Goal: Task Accomplishment & Management: Complete application form

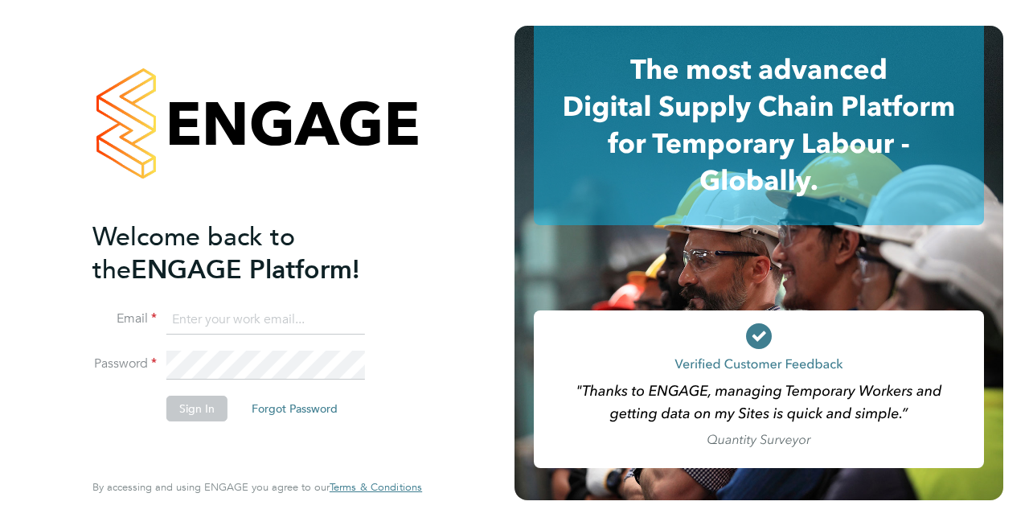
click at [237, 311] on input at bounding box center [265, 319] width 199 height 29
click at [256, 317] on input at bounding box center [265, 319] width 199 height 29
type input "[EMAIL_ADDRESS][PERSON_NAME][DOMAIN_NAME]"
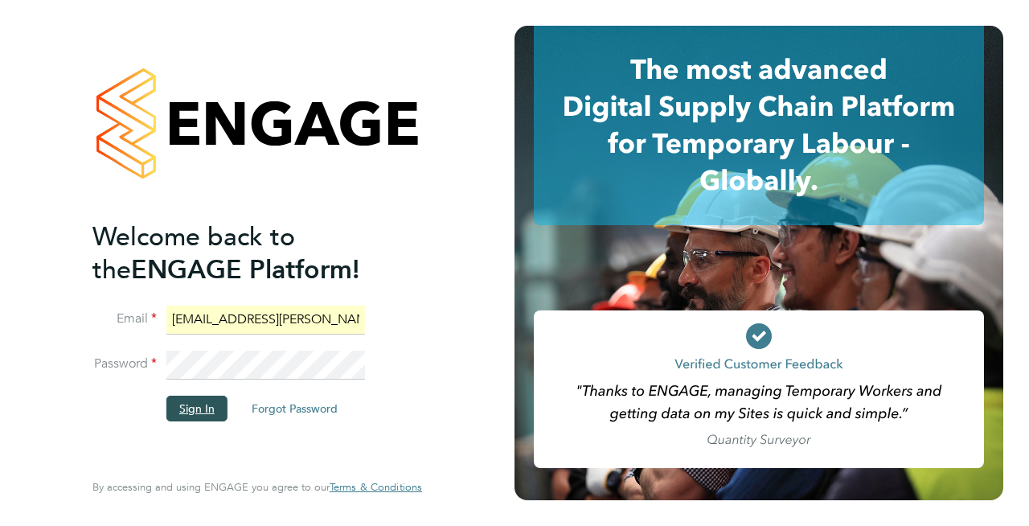
click at [194, 416] on button "Sign In" at bounding box center [196, 408] width 61 height 26
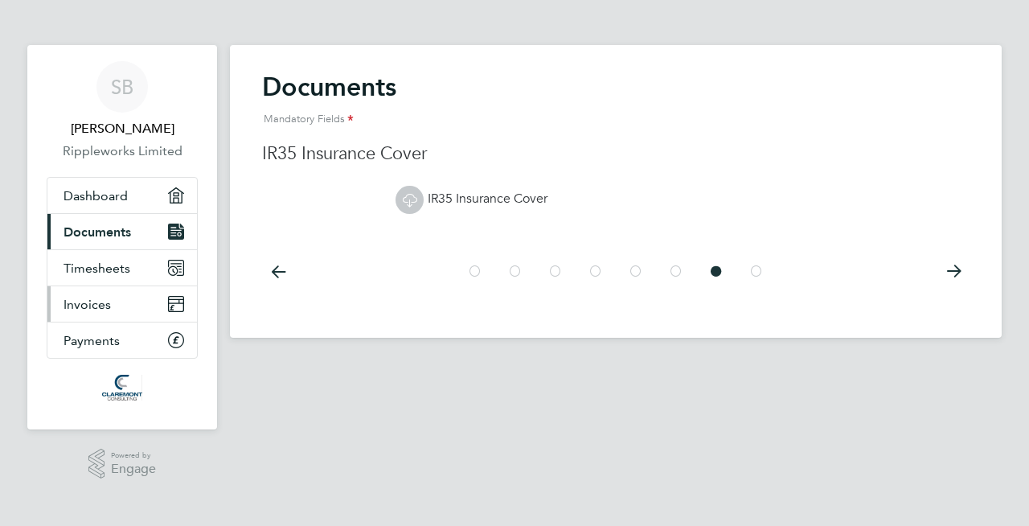
click at [111, 305] on link "Invoices" at bounding box center [121, 303] width 149 height 35
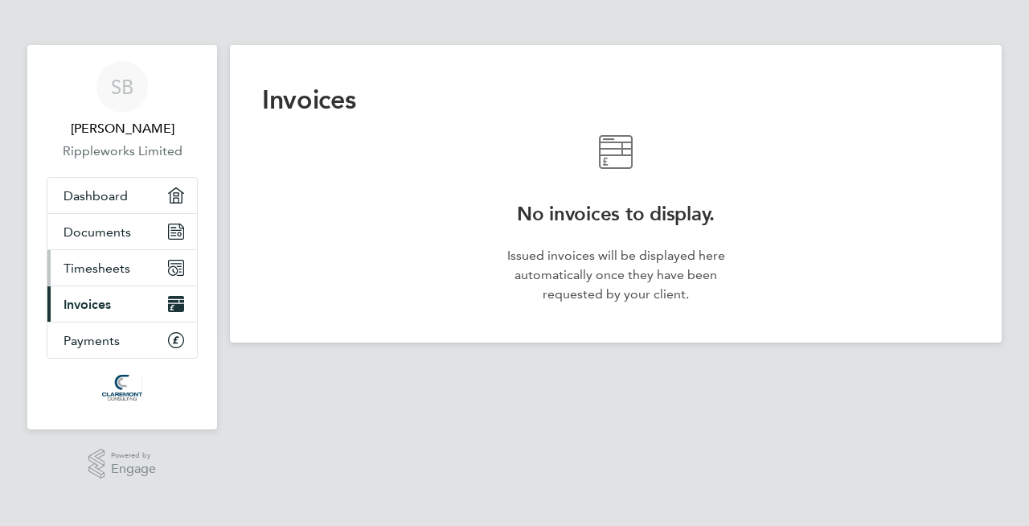
click at [110, 264] on span "Timesheets" at bounding box center [96, 267] width 67 height 15
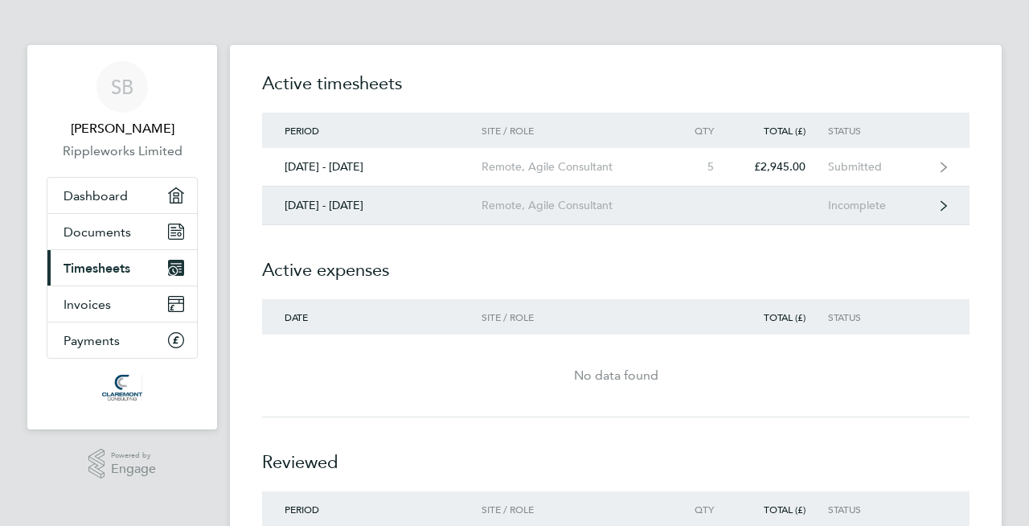
click at [858, 209] on div "Incomplete" at bounding box center [877, 206] width 99 height 14
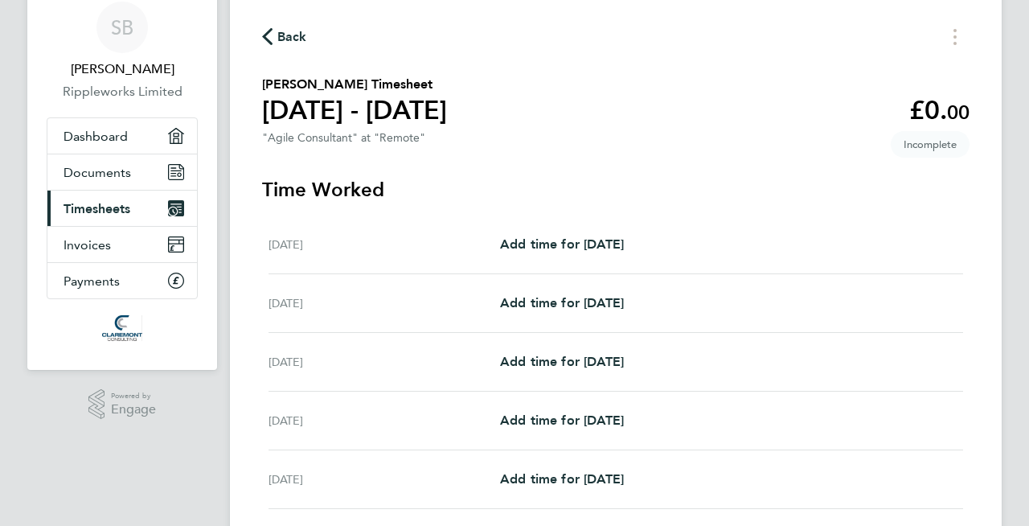
scroll to position [61, 0]
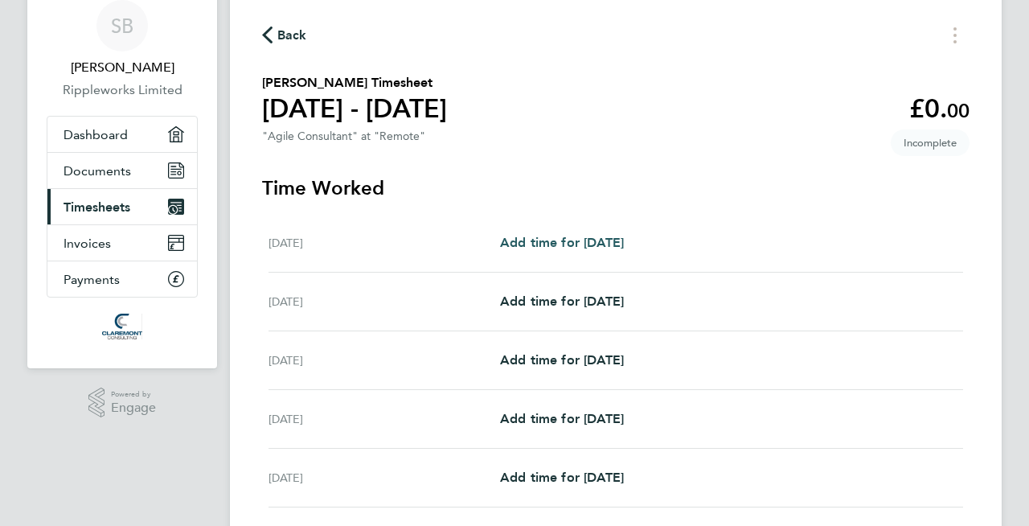
click at [608, 237] on span "Add time for [DATE]" at bounding box center [562, 242] width 124 height 15
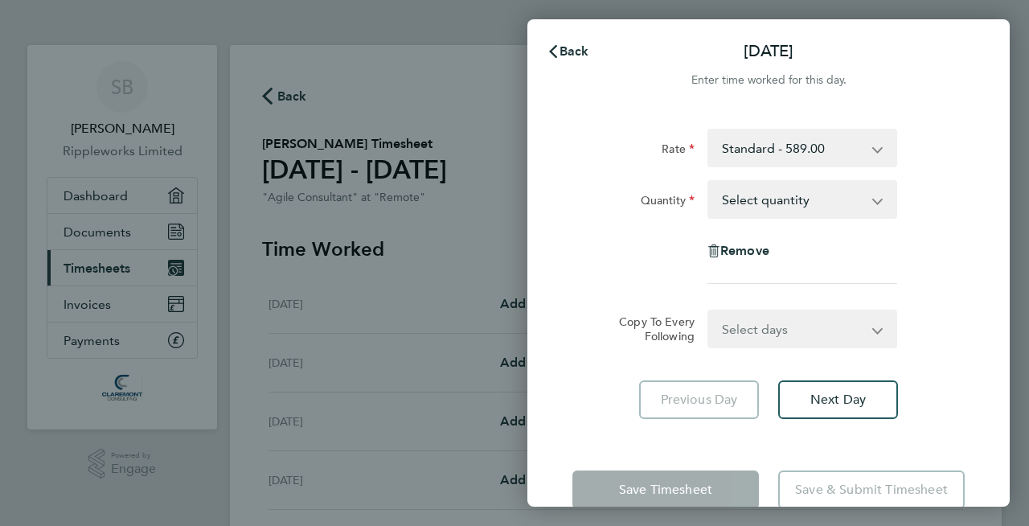
click at [856, 190] on select "Select quantity 0.5 1" at bounding box center [792, 199] width 167 height 35
select select "1"
click at [709, 182] on select "Select quantity 0.5 1" at bounding box center [792, 199] width 167 height 35
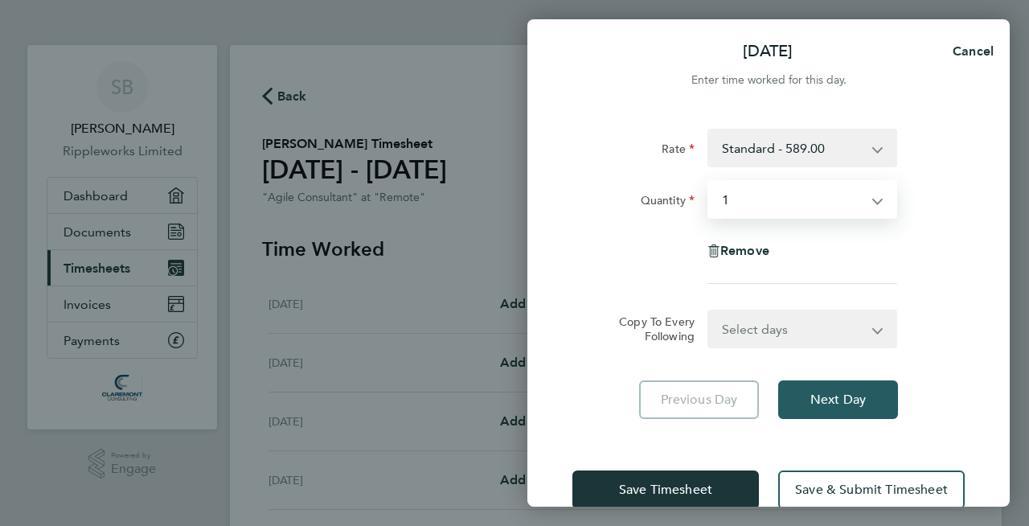
click at [853, 395] on span "Next Day" at bounding box center [837, 399] width 55 height 16
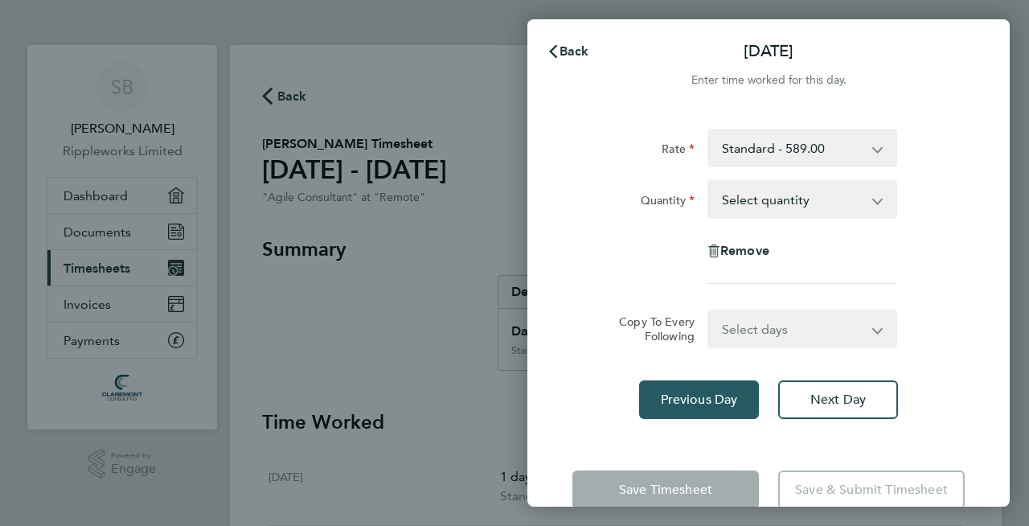
click at [696, 396] on span "Previous Day" at bounding box center [699, 399] width 77 height 16
select select "1"
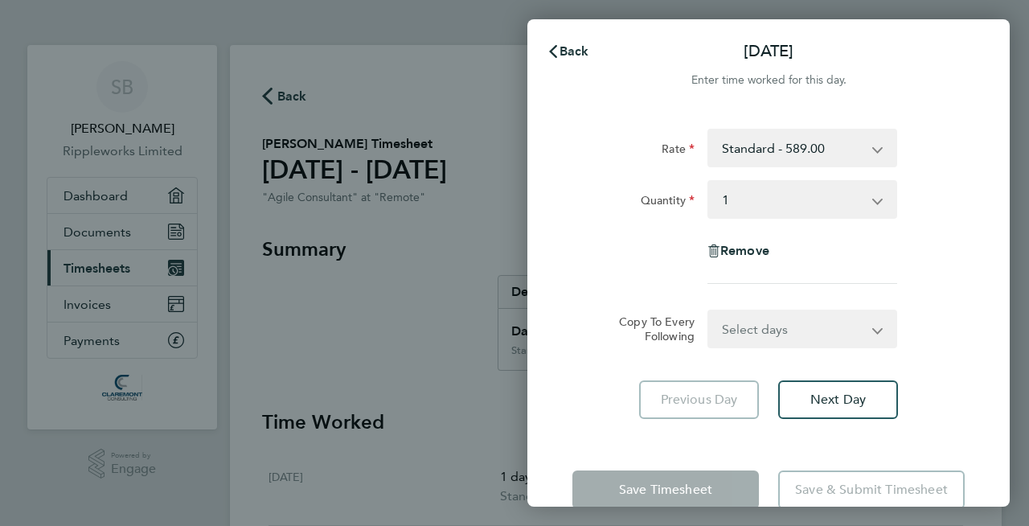
click at [875, 199] on select "Select quantity 0.5 1" at bounding box center [792, 199] width 167 height 35
click at [870, 148] on select "Standard - 589.00" at bounding box center [792, 147] width 167 height 35
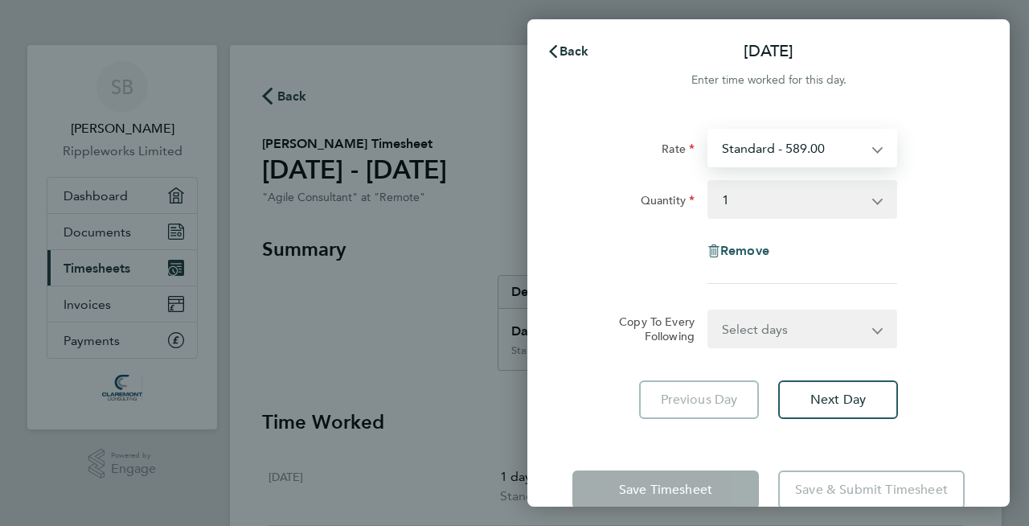
click at [745, 256] on span "Remove" at bounding box center [744, 250] width 49 height 15
select select "null"
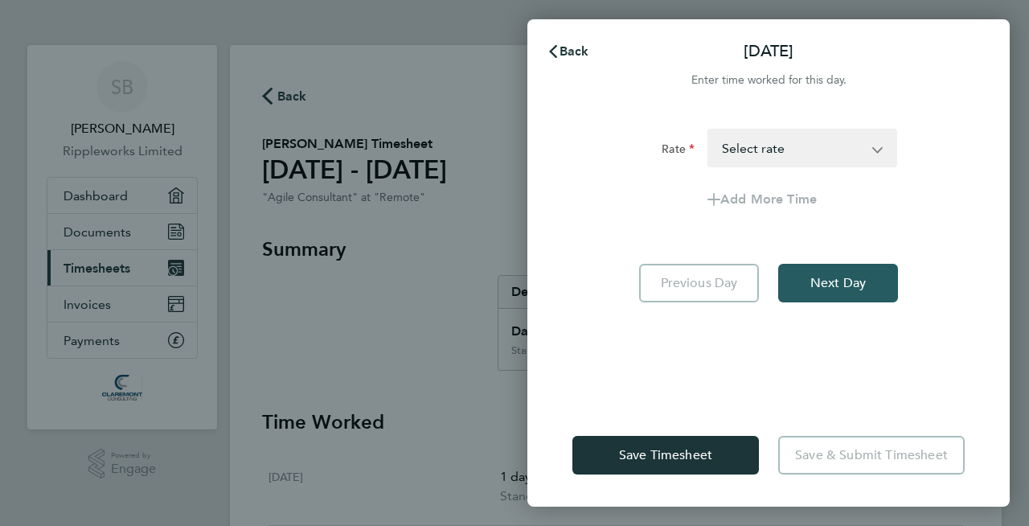
click at [827, 285] on span "Next Day" at bounding box center [837, 283] width 55 height 16
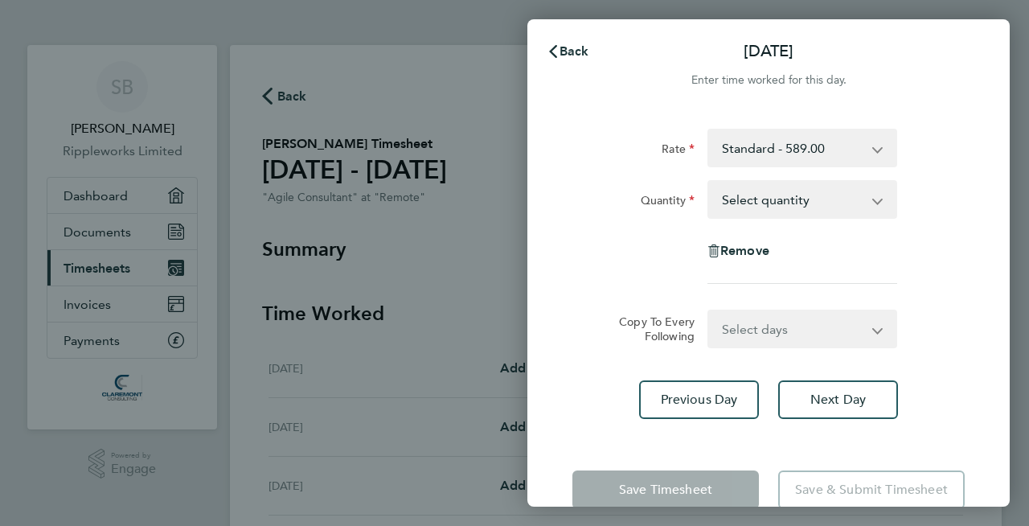
click at [810, 203] on select "Select quantity 0.5 1" at bounding box center [792, 199] width 167 height 35
select select "1"
click at [709, 182] on select "Select quantity 0.5 1" at bounding box center [792, 199] width 167 height 35
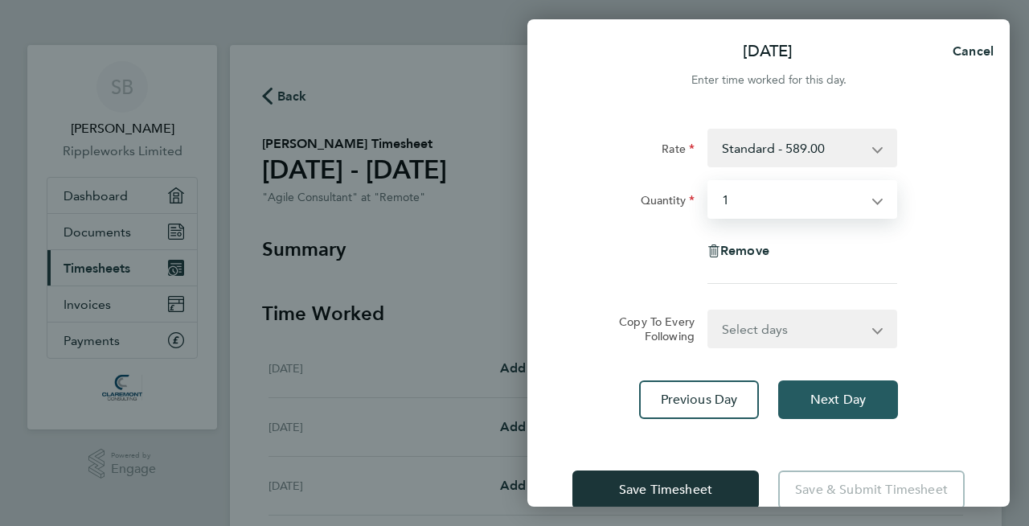
click at [822, 398] on span "Next Day" at bounding box center [837, 399] width 55 height 16
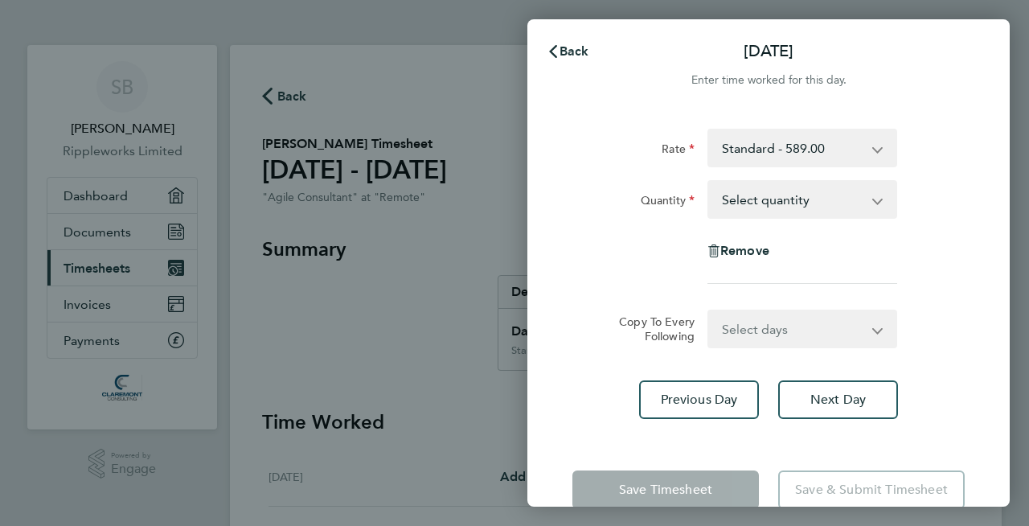
click at [868, 193] on select "Select quantity 0.5 1" at bounding box center [792, 199] width 167 height 35
select select "1"
click at [709, 182] on select "Select quantity 0.5 1" at bounding box center [792, 199] width 167 height 35
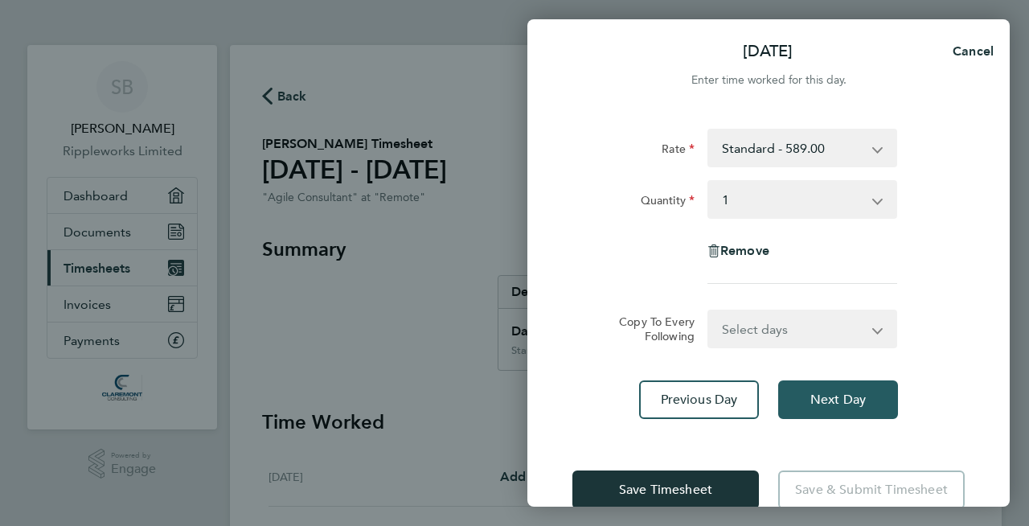
click at [815, 392] on span "Next Day" at bounding box center [837, 399] width 55 height 16
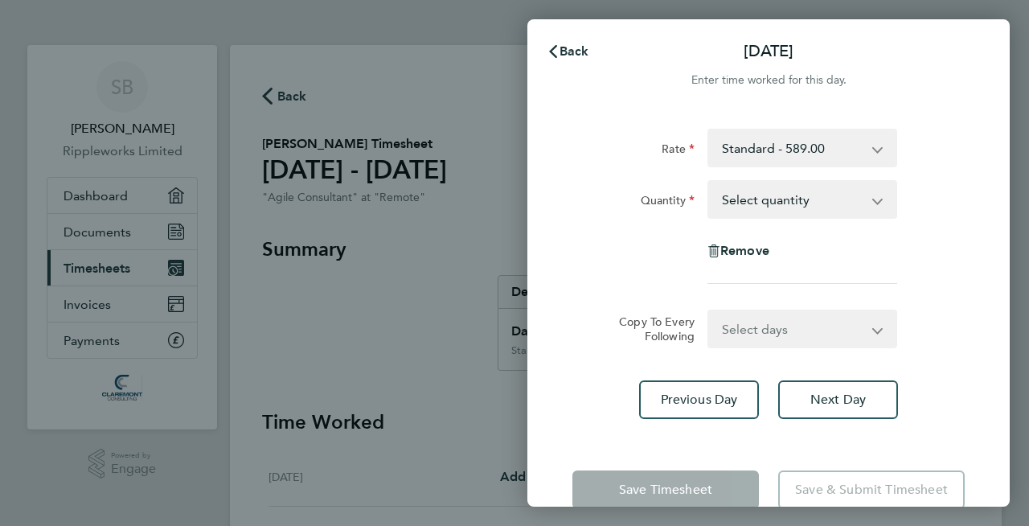
click at [853, 192] on select "Select quantity 0.5 1" at bounding box center [792, 199] width 167 height 35
select select "1"
click at [709, 182] on select "Select quantity 0.5 1" at bounding box center [792, 199] width 167 height 35
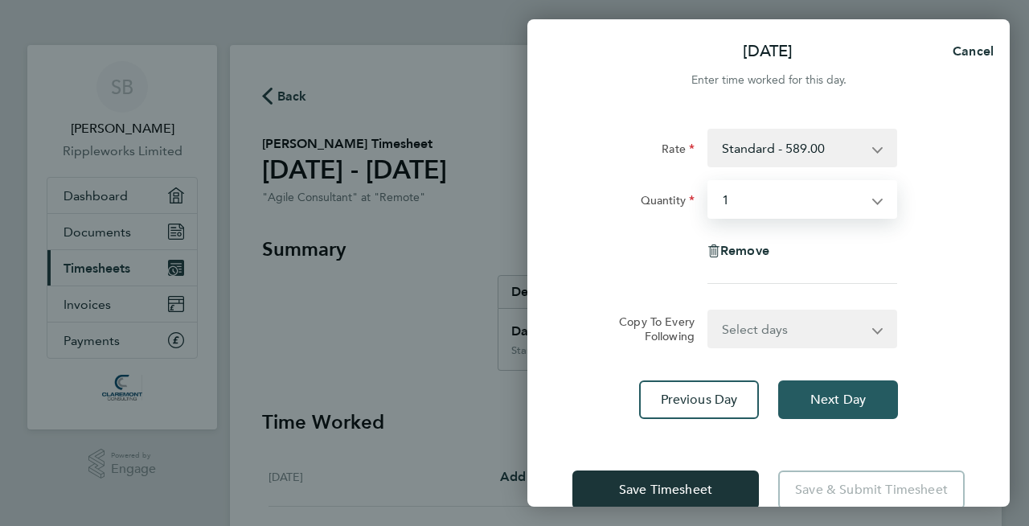
click at [836, 391] on span "Next Day" at bounding box center [837, 399] width 55 height 16
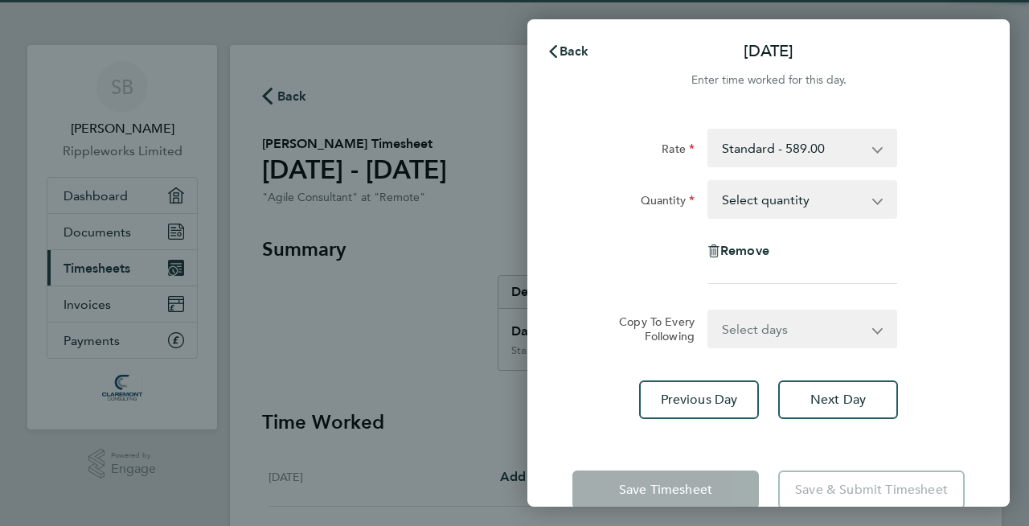
click at [876, 200] on app-icon-cross-button at bounding box center [885, 199] width 19 height 35
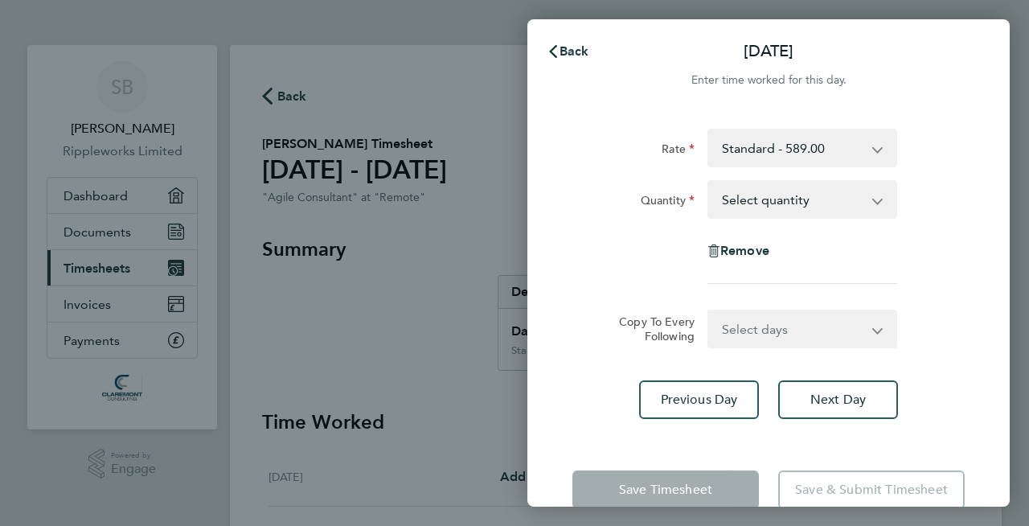
click at [866, 196] on select "Select quantity 0.5 1" at bounding box center [792, 199] width 167 height 35
select select "1"
click at [709, 182] on select "Select quantity 0.5 1" at bounding box center [792, 199] width 167 height 35
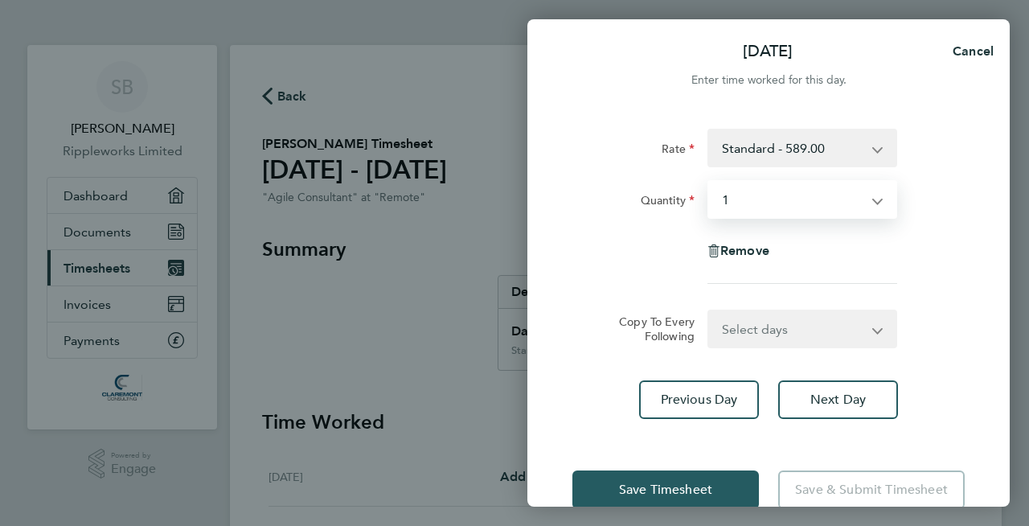
click at [697, 484] on span "Save Timesheet" at bounding box center [665, 489] width 93 height 16
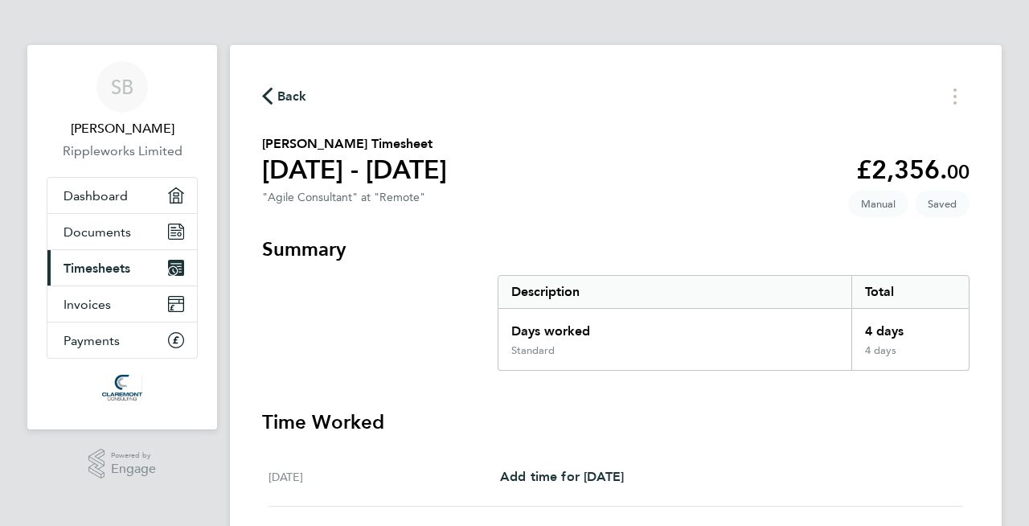
click at [286, 103] on span "Back" at bounding box center [292, 96] width 30 height 19
